Goal: Transaction & Acquisition: Download file/media

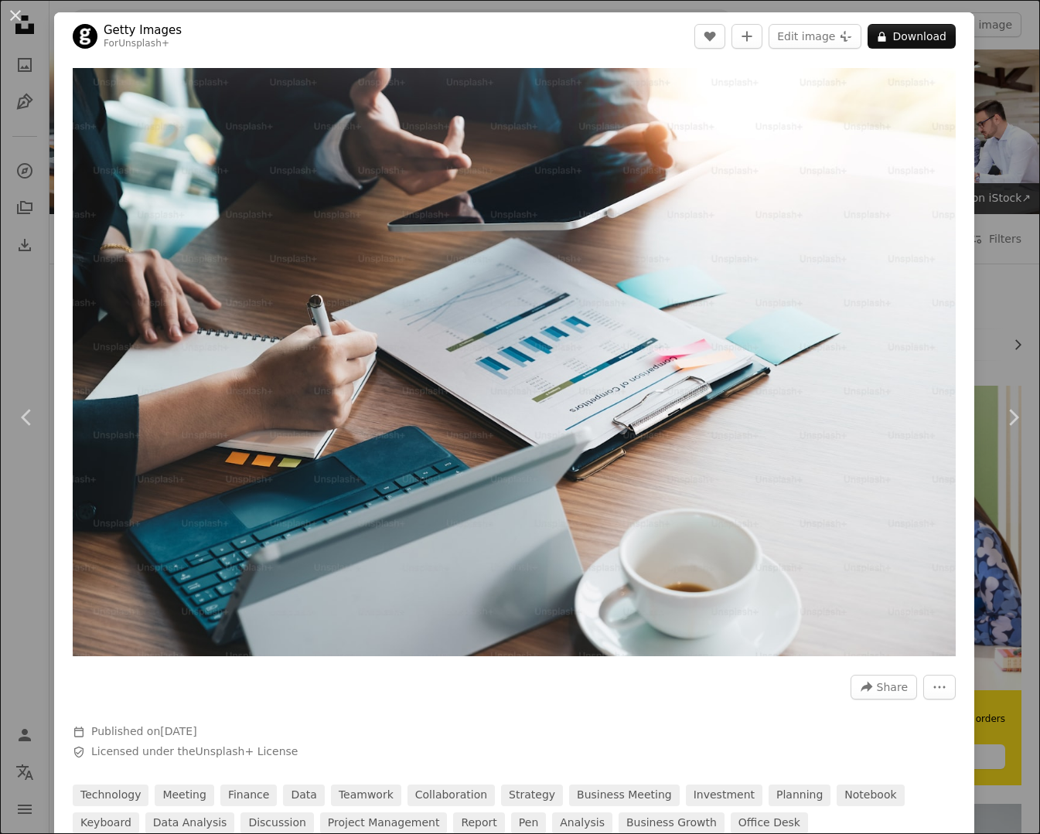
scroll to position [4215, 0]
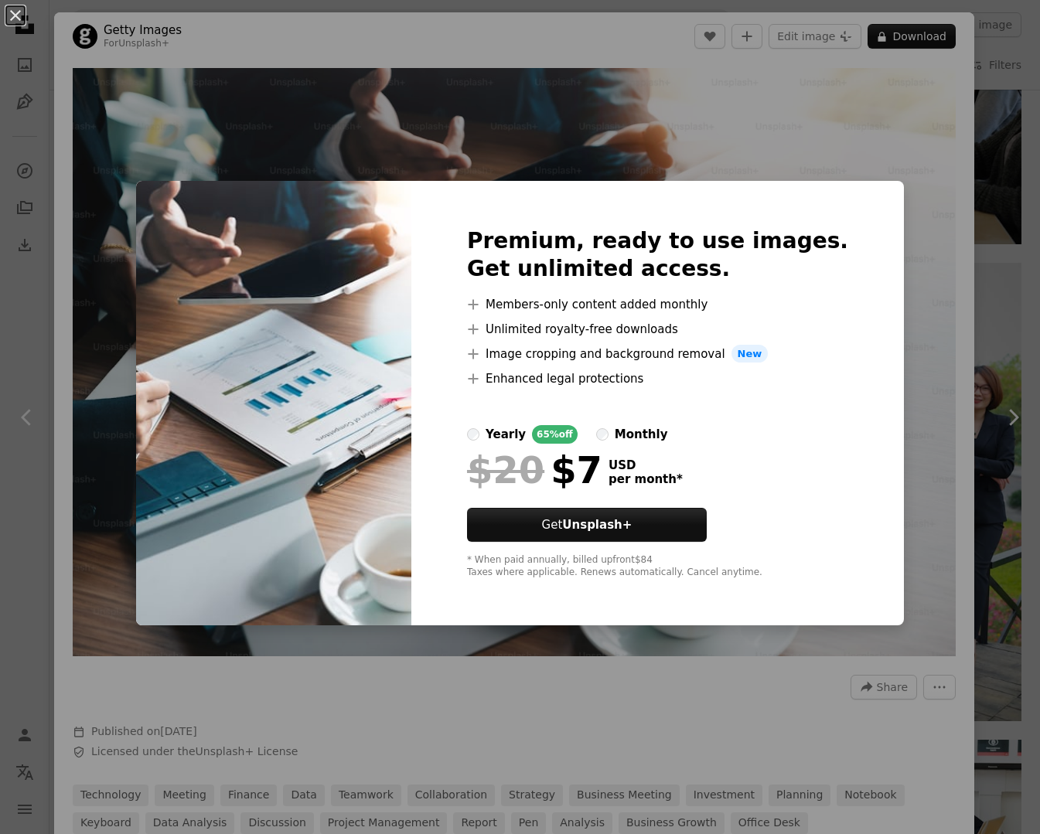
click at [422, 143] on div "An X shape Premium, ready to use images. Get unlimited access. A plus sign Memb…" at bounding box center [520, 417] width 1040 height 834
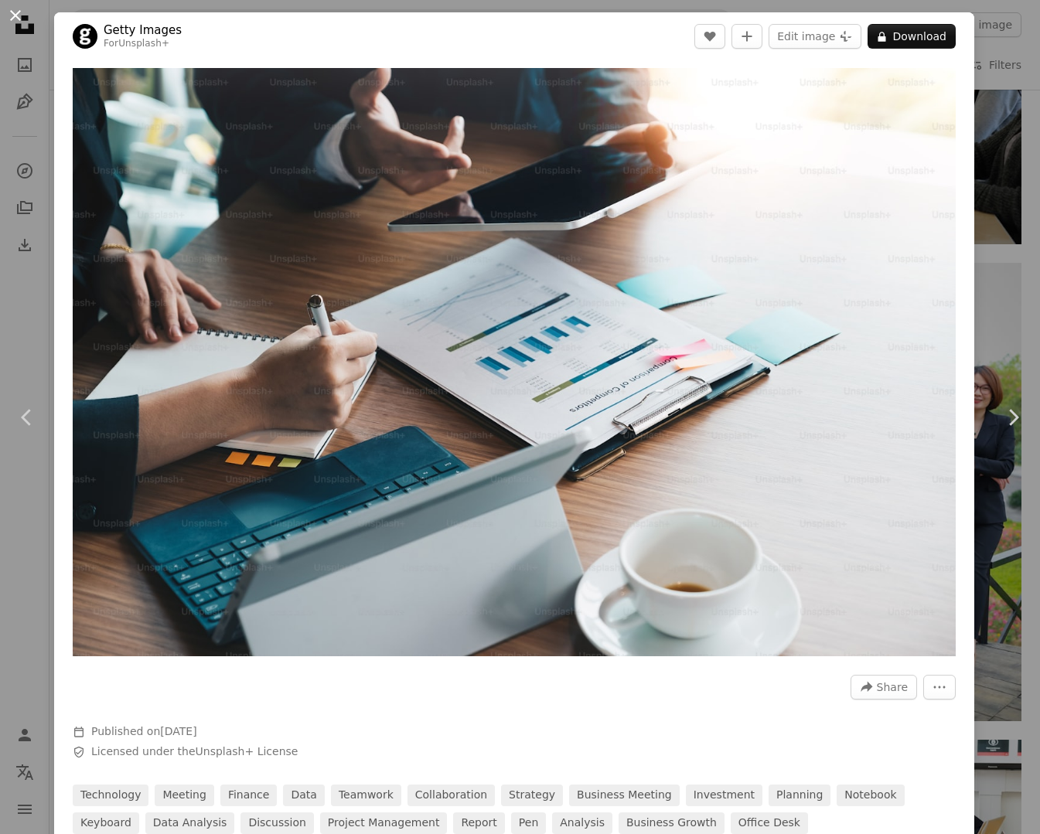
click at [22, 21] on button "An X shape" at bounding box center [15, 15] width 19 height 19
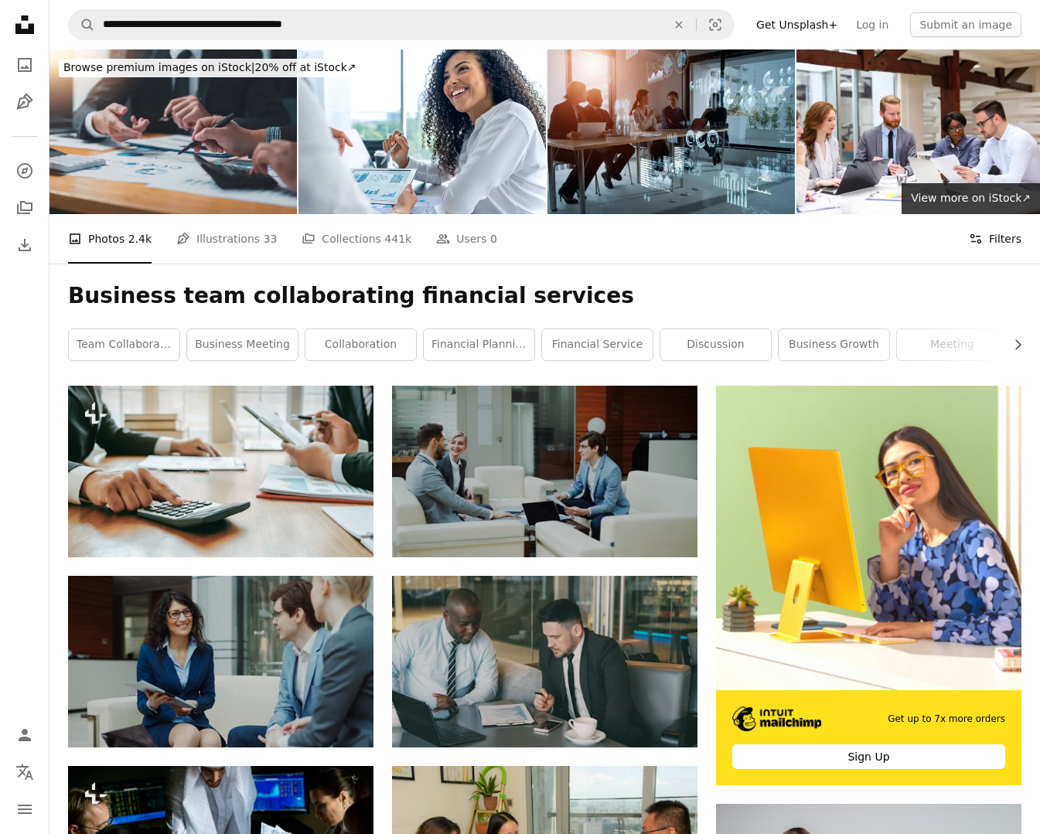
click at [1005, 237] on button "Filters Filters" at bounding box center [995, 238] width 53 height 49
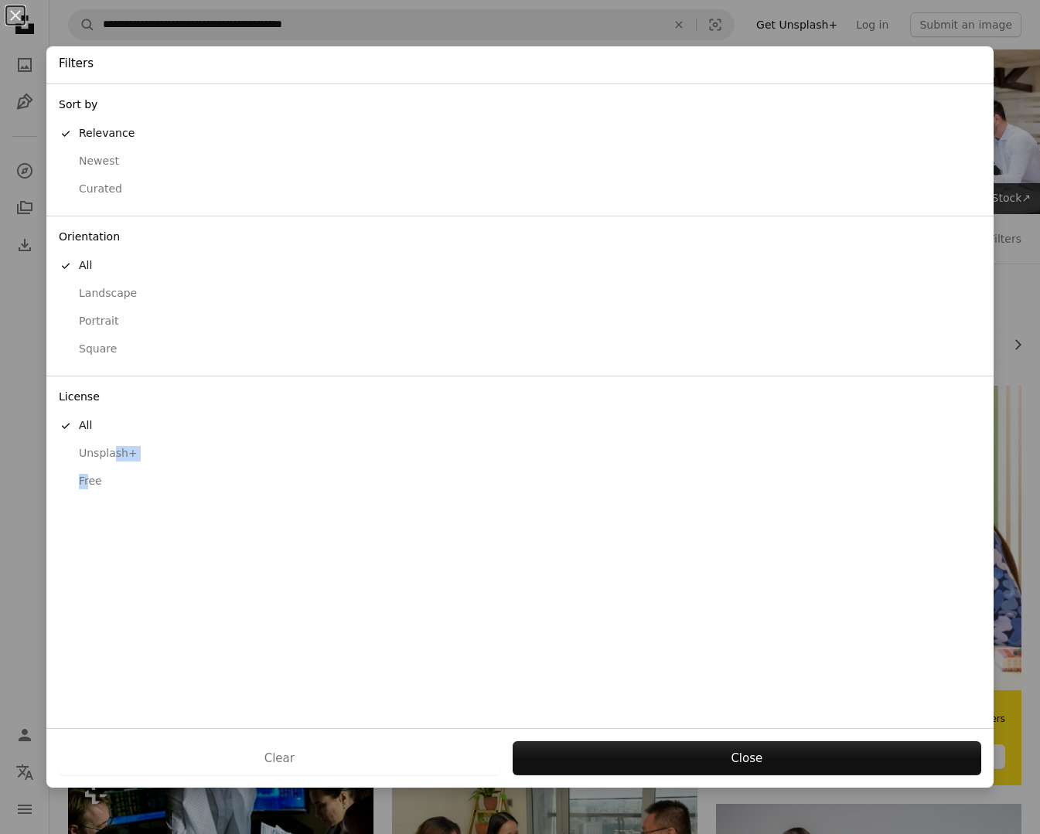
drag, startPoint x: 111, startPoint y: 451, endPoint x: 87, endPoint y: 490, distance: 45.5
click at [87, 490] on ul "A checkmark All Unsplash+ Free" at bounding box center [519, 454] width 947 height 84
click at [89, 483] on div "Free" at bounding box center [520, 481] width 923 height 15
click at [697, 776] on div "Clear Apply" at bounding box center [519, 759] width 947 height 60
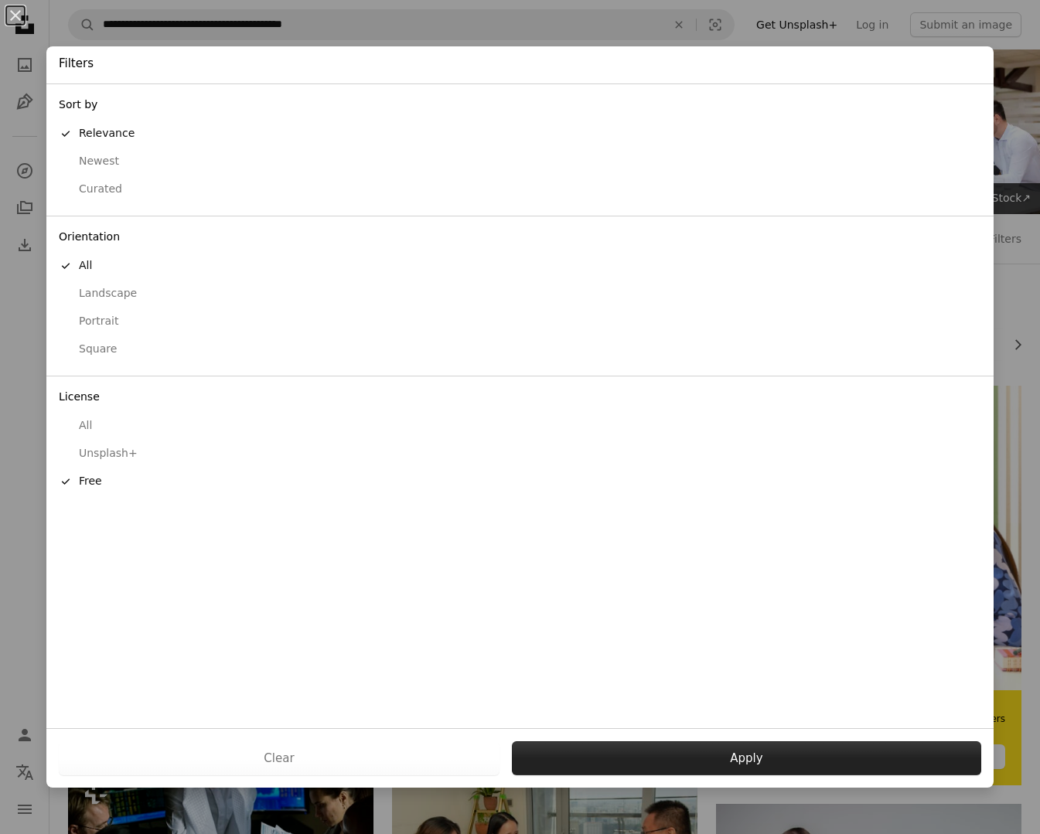
click at [697, 759] on button "Apply" at bounding box center [746, 759] width 469 height 34
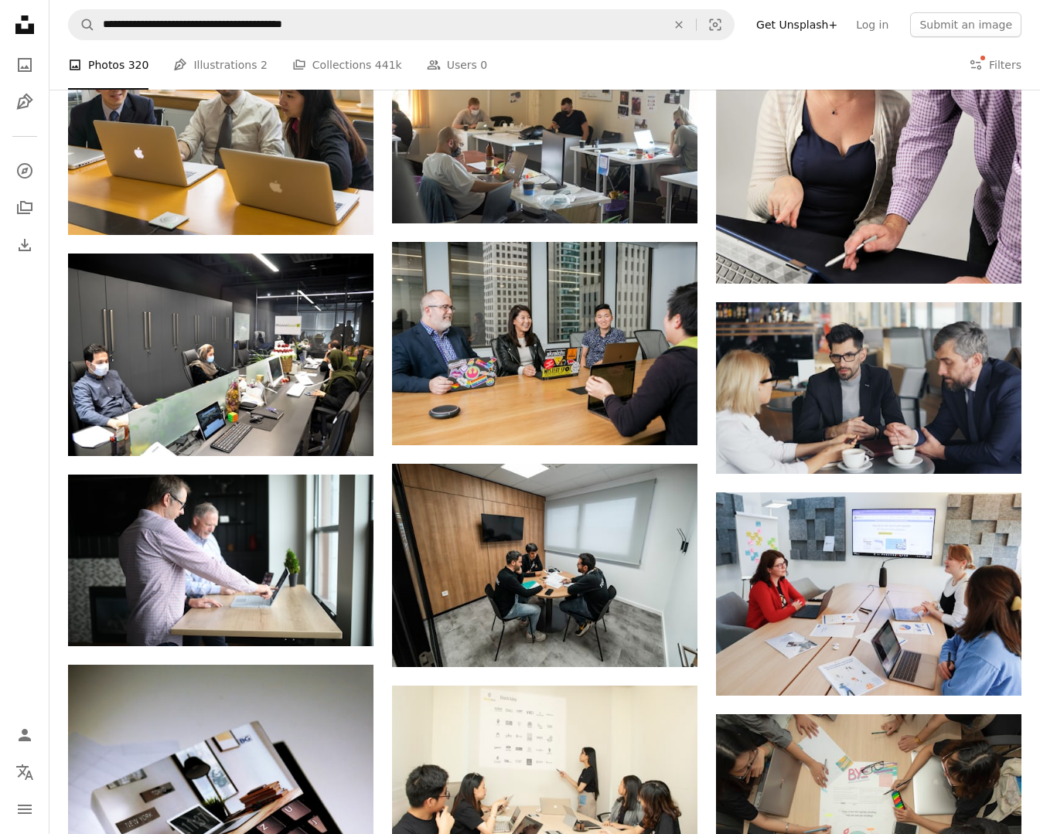
scroll to position [4796, 0]
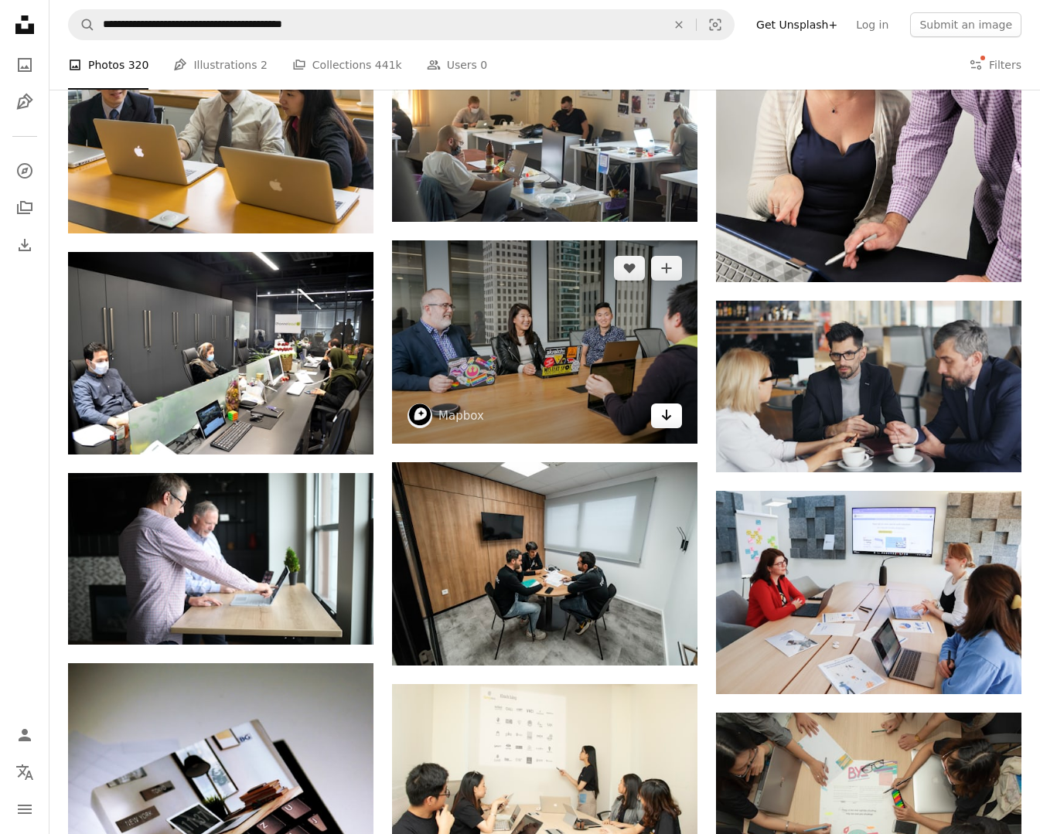
click at [663, 421] on icon "Arrow pointing down" at bounding box center [666, 415] width 12 height 19
